Goal: Check status: Check status

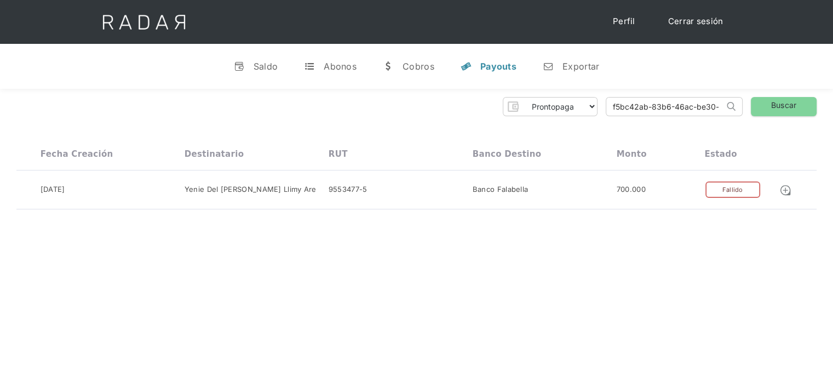
drag, startPoint x: 0, startPoint y: 0, endPoint x: 650, endPoint y: 102, distance: 657.5
click at [650, 102] on input "f5bc42ab-83b6-46ac-be30-e3fb59fec383" at bounding box center [665, 106] width 118 height 18
click at [650, 102] on input "d49a64eb-fd2a-4387-ae32-b74fd3d050f4" at bounding box center [665, 106] width 118 height 18
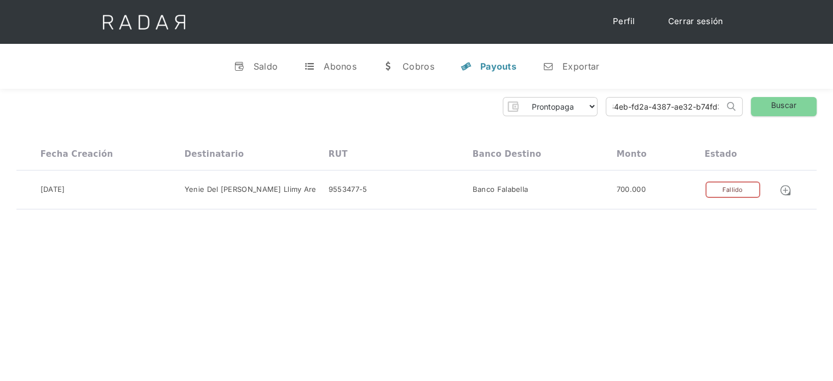
scroll to position [0, 0]
type input "d49a64eb-fd2a-4387-ae32-b74fd3d050f4"
click at [771, 100] on link "Buscar" at bounding box center [784, 106] width 66 height 19
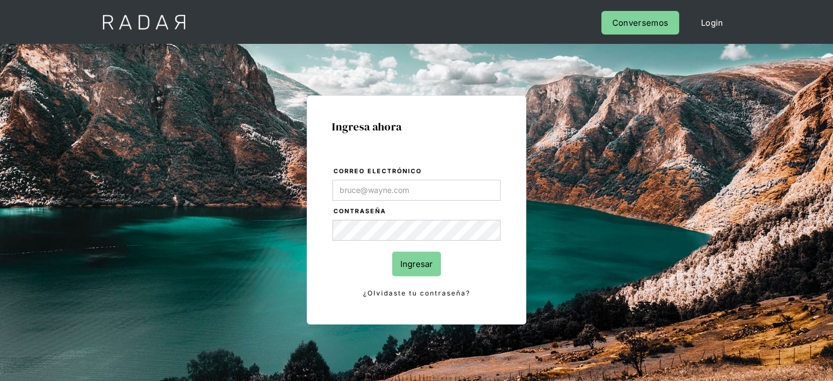
type input "[PERSON_NAME][EMAIL_ADDRESS][DOMAIN_NAME]"
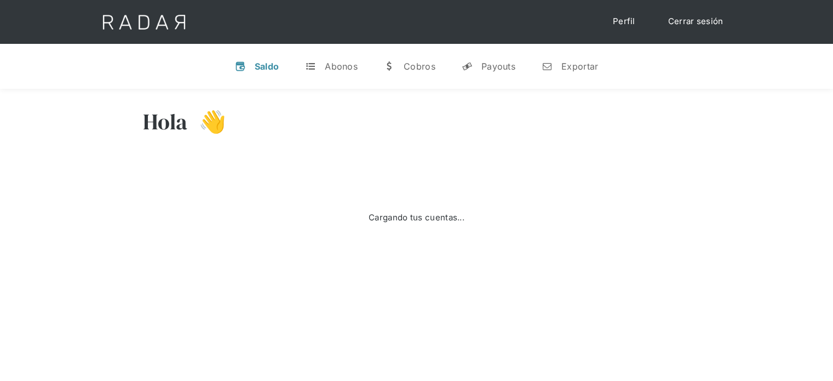
select select "prontopaga"
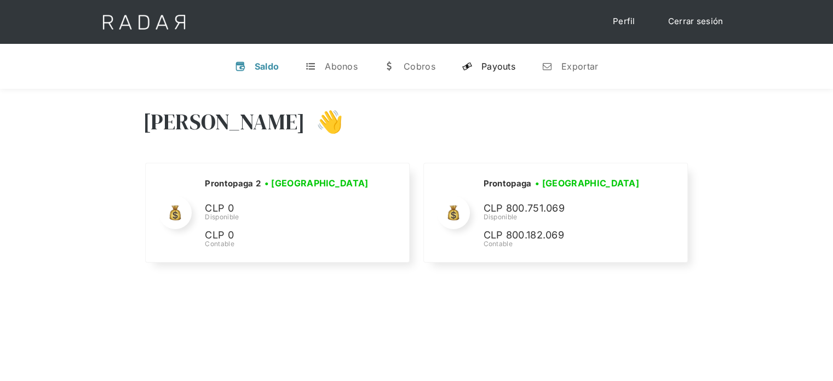
click at [489, 67] on div "Payouts" at bounding box center [498, 66] width 34 height 11
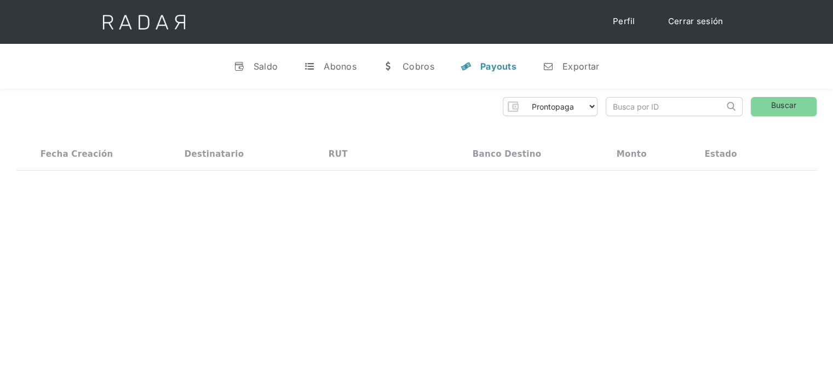
click at [646, 106] on input "search" at bounding box center [665, 106] width 118 height 18
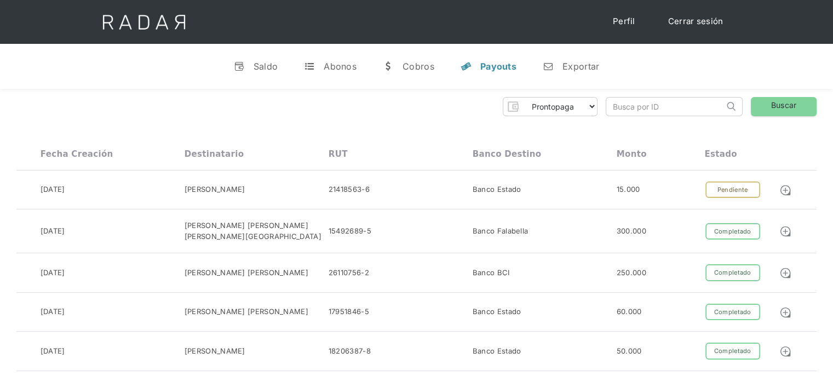
paste input "d49a64eb-fd2a-4387-ae32-b74fd3d050f4"
click at [646, 106] on input "d49a64eb-fd2a-4387-ae32-b74fd3d050f4" at bounding box center [665, 106] width 118 height 18
type input "d49a64eb-fd2a-4387-ae32-b74fd3d050f4"
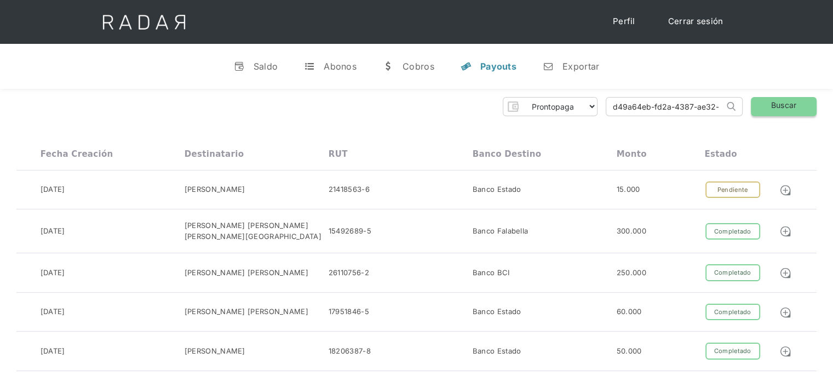
click at [770, 101] on link "Buscar" at bounding box center [784, 106] width 66 height 19
